Goal: Task Accomplishment & Management: Complete application form

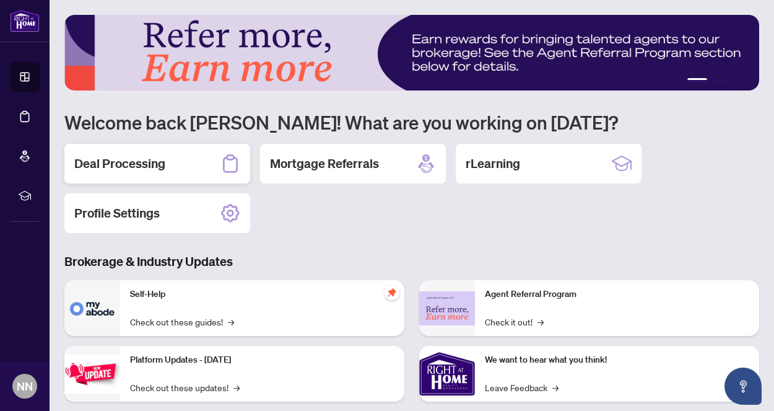
click at [163, 160] on h2 "Deal Processing" at bounding box center [119, 163] width 91 height 17
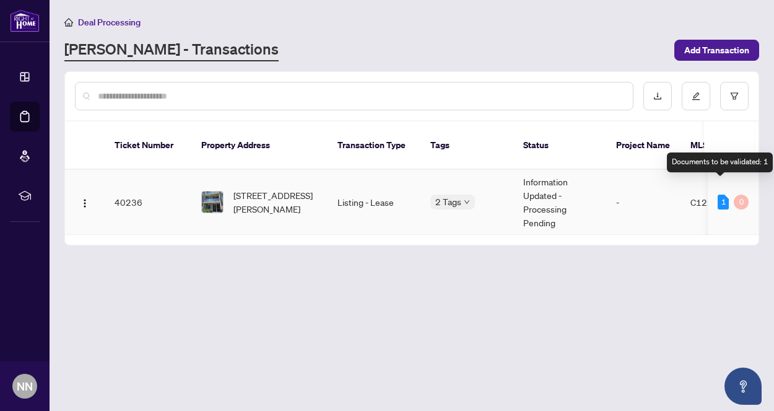
click at [718, 194] on div "1" at bounding box center [723, 201] width 11 height 15
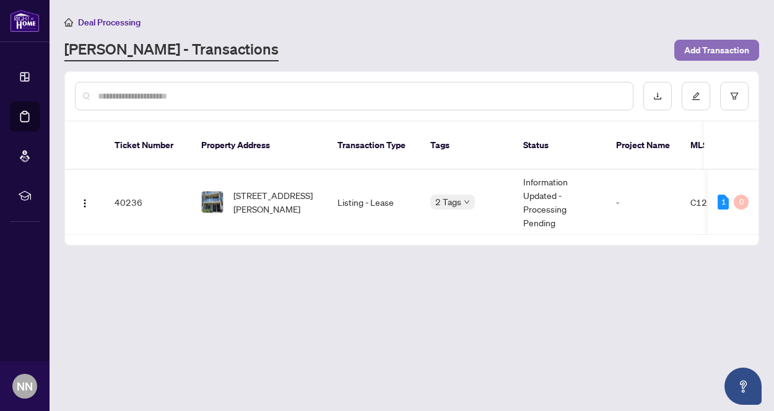
click at [699, 48] on span "Add Transaction" at bounding box center [716, 50] width 65 height 20
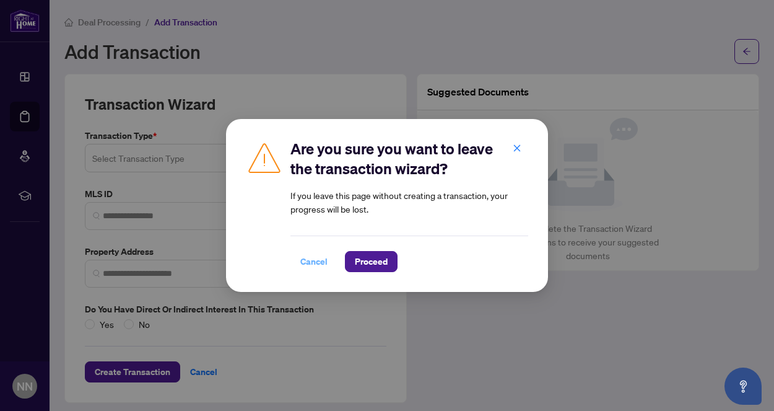
click at [316, 261] on span "Cancel" at bounding box center [313, 261] width 27 height 20
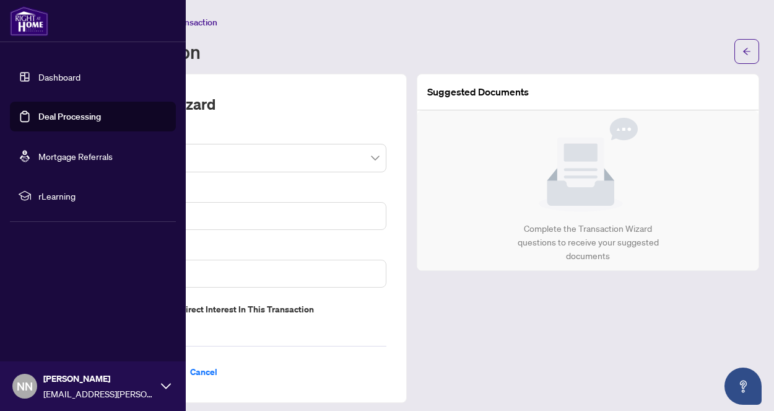
click at [81, 78] on link "Dashboard" at bounding box center [59, 76] width 42 height 11
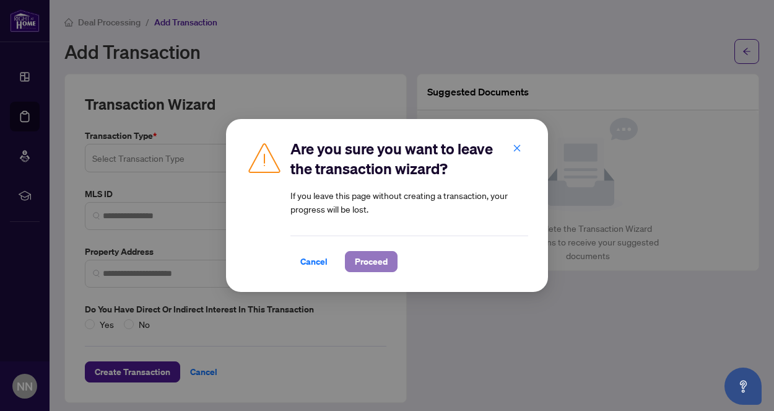
click at [360, 258] on span "Proceed" at bounding box center [371, 261] width 33 height 20
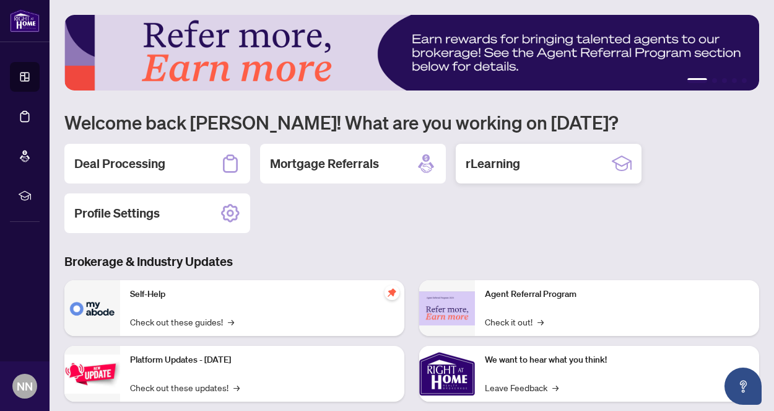
click at [528, 160] on div "rLearning" at bounding box center [549, 164] width 186 height 40
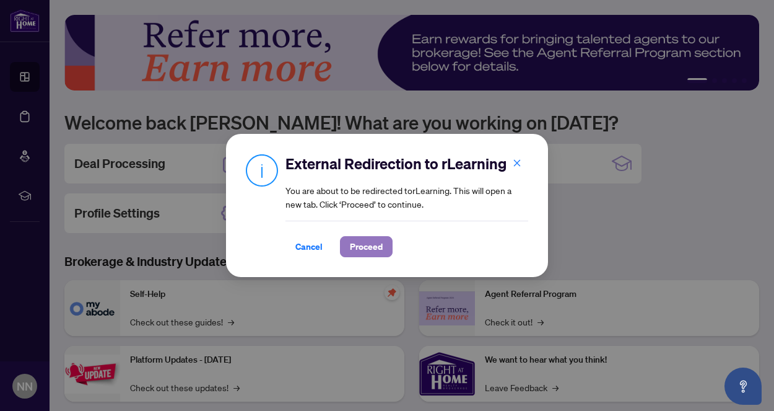
click at [372, 247] on span "Proceed" at bounding box center [366, 247] width 33 height 20
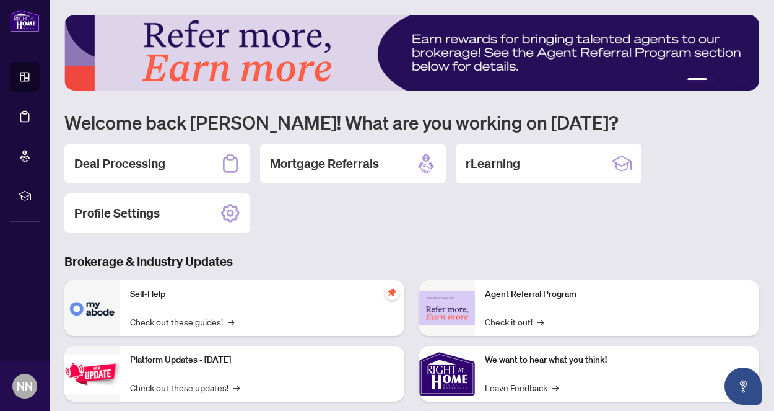
click at [738, 206] on div "Deal Processing Mortgage Referrals rLearning Profile Settings" at bounding box center [411, 188] width 695 height 89
